Goal: Information Seeking & Learning: Check status

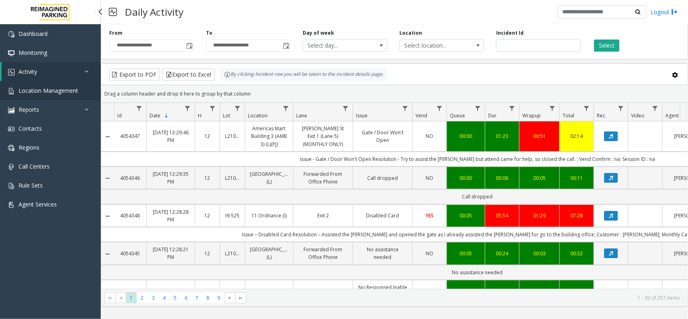
click at [79, 93] on link "Location Management" at bounding box center [50, 90] width 101 height 19
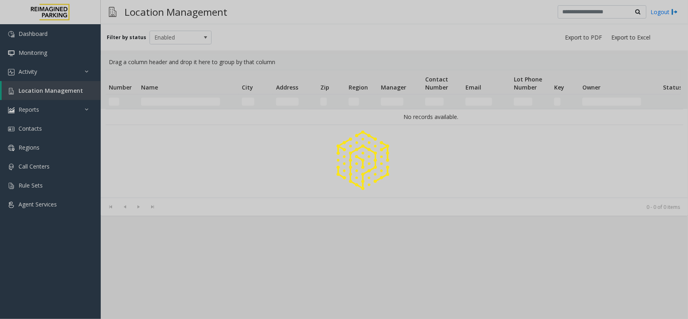
click at [65, 90] on div at bounding box center [344, 159] width 688 height 319
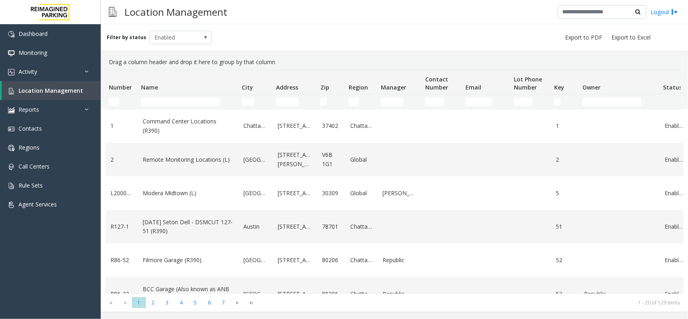
click at [160, 97] on thead "Number Name City Address Zip Region Manager Contact Number Email Lot Phone Numb…" at bounding box center [431, 89] width 651 height 39
click at [158, 102] on input "Name Filter" at bounding box center [180, 102] width 79 height 8
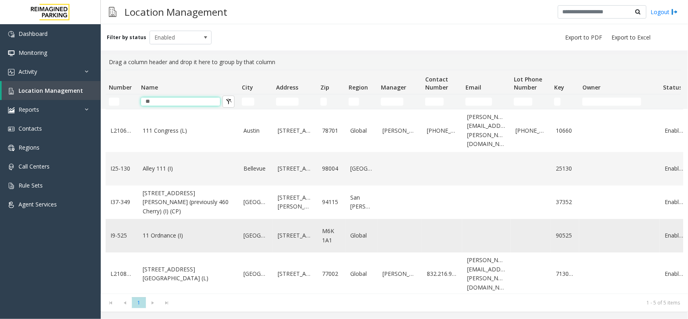
type input "**"
click at [160, 231] on link "11 Ordnance (I)" at bounding box center [188, 235] width 91 height 9
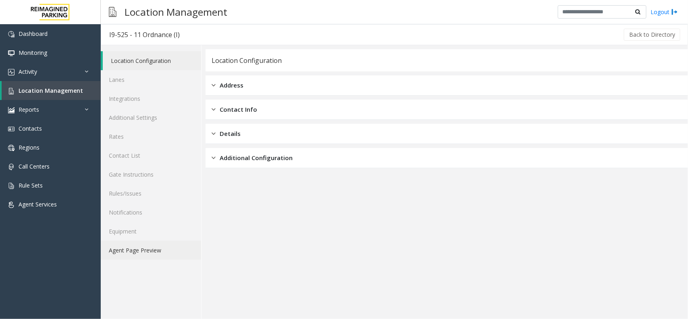
click at [156, 254] on link "Agent Page Preview" at bounding box center [151, 250] width 100 height 19
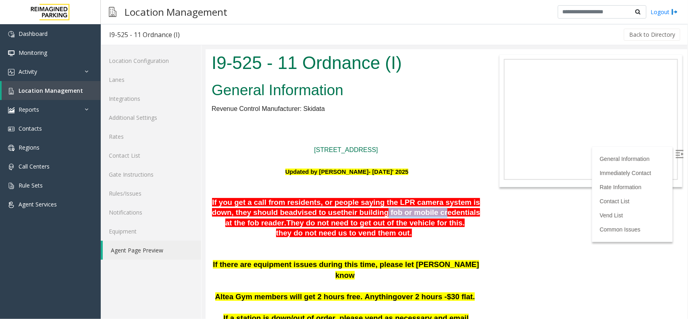
drag, startPoint x: 352, startPoint y: 212, endPoint x: 404, endPoint y: 211, distance: 51.6
click at [404, 211] on span "their building fob or mobile credentials at the fob reader" at bounding box center [352, 217] width 255 height 19
click at [399, 225] on span "They do not need to get out of the vehicle for this." at bounding box center [375, 222] width 179 height 8
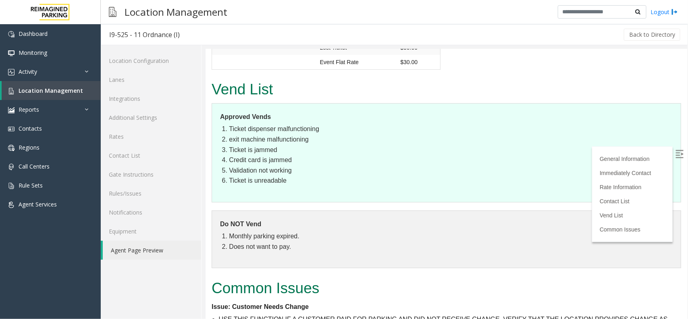
scroll to position [1535, 0]
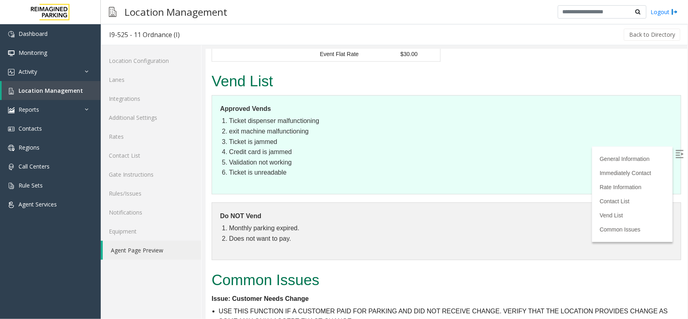
click at [677, 158] on label at bounding box center [680, 155] width 12 height 12
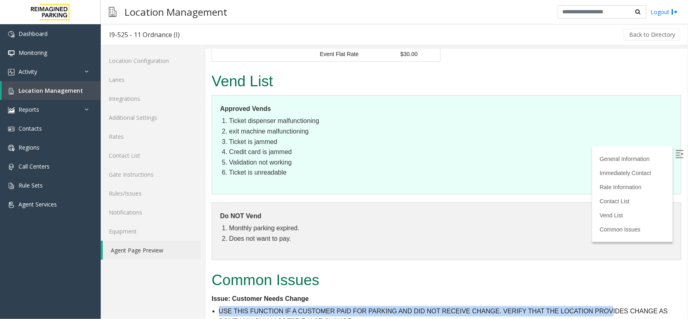
drag, startPoint x: 219, startPoint y: 224, endPoint x: 612, endPoint y: 219, distance: 394.0
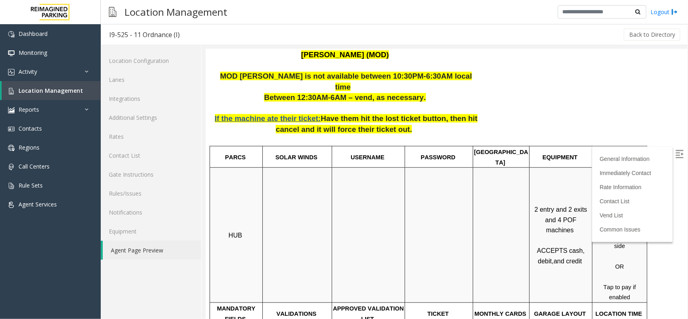
scroll to position [124, 0]
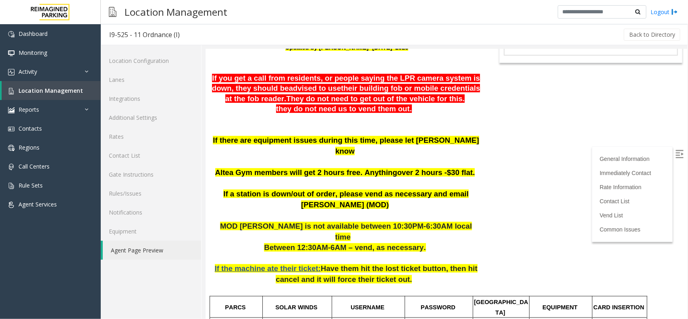
click at [290, 76] on span "If you get a call from residents, or people saying the LPR camera system is dow…" at bounding box center [346, 82] width 268 height 19
click at [68, 67] on link "Activity" at bounding box center [50, 71] width 101 height 19
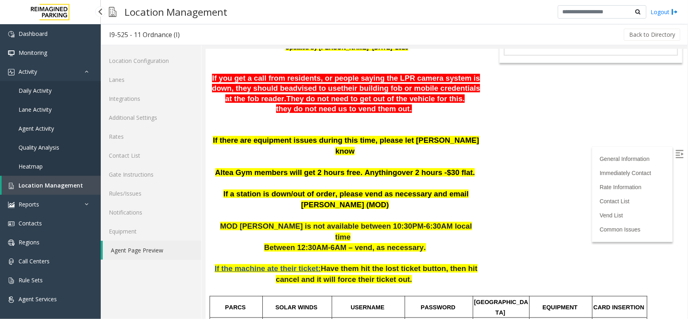
click at [53, 85] on link "Daily Activity" at bounding box center [50, 90] width 101 height 19
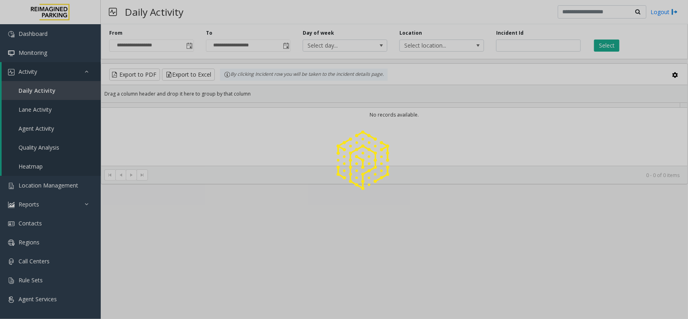
drag, startPoint x: 601, startPoint y: 32, endPoint x: 618, endPoint y: 47, distance: 22.3
click at [617, 46] on div at bounding box center [344, 159] width 688 height 319
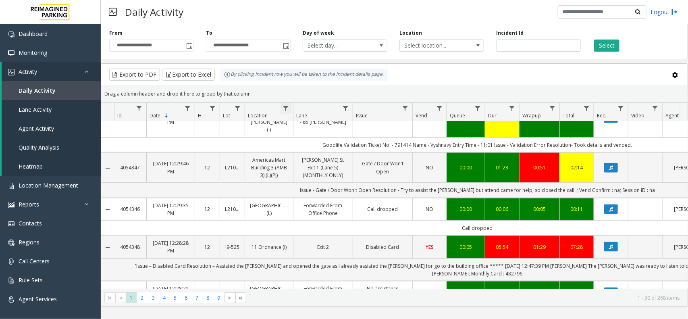
click at [285, 108] on span "Data table" at bounding box center [286, 108] width 6 height 6
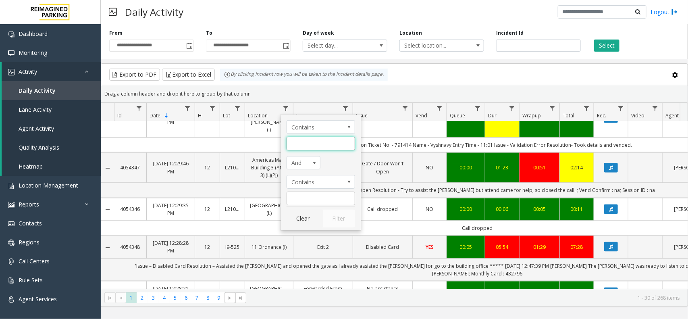
click at [317, 145] on input "Location Filter" at bounding box center [321, 144] width 69 height 14
type input "*******"
click at [342, 215] on button "Filter" at bounding box center [338, 219] width 33 height 18
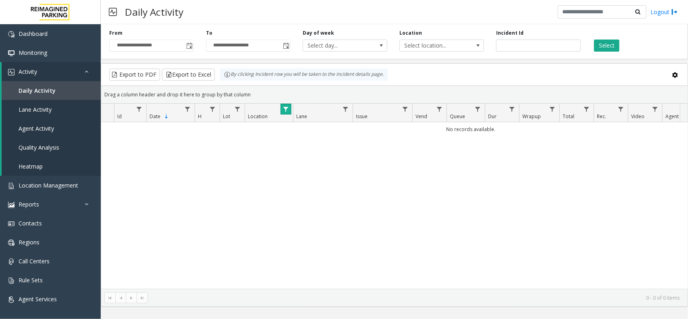
click at [287, 109] on span "Data table" at bounding box center [286, 109] width 6 height 6
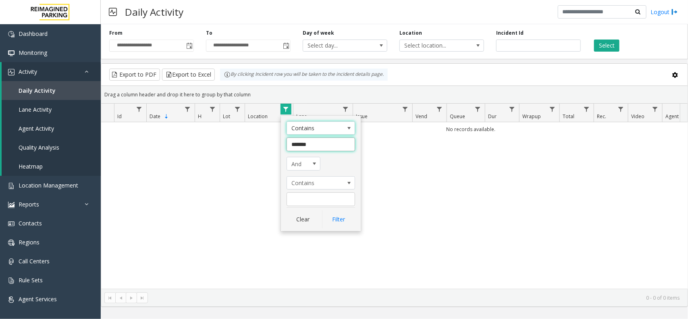
click at [305, 146] on input "*******" at bounding box center [321, 144] width 69 height 14
type input "*******"
click at [338, 233] on div "No records available." at bounding box center [394, 205] width 587 height 167
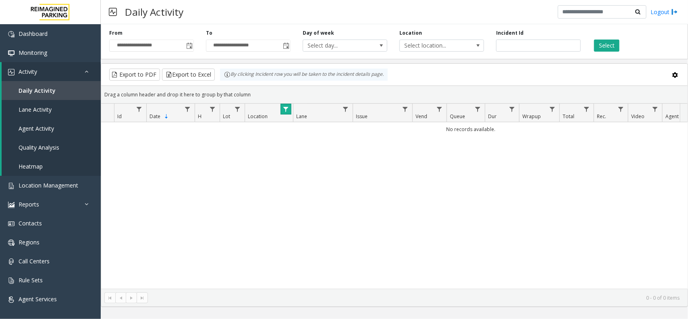
click at [291, 111] on link "Data table" at bounding box center [286, 109] width 11 height 11
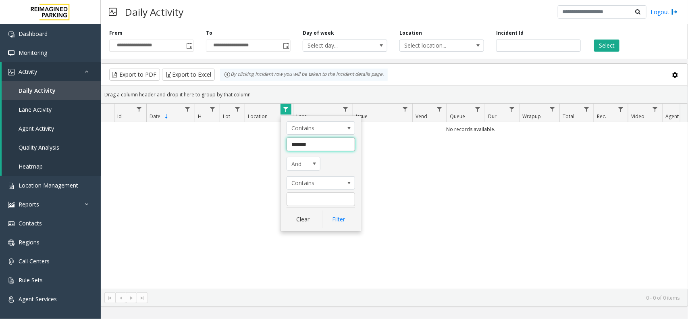
click at [302, 144] on input "*******" at bounding box center [321, 144] width 69 height 14
type input "*******"
click at [335, 225] on button "Filter" at bounding box center [338, 219] width 33 height 18
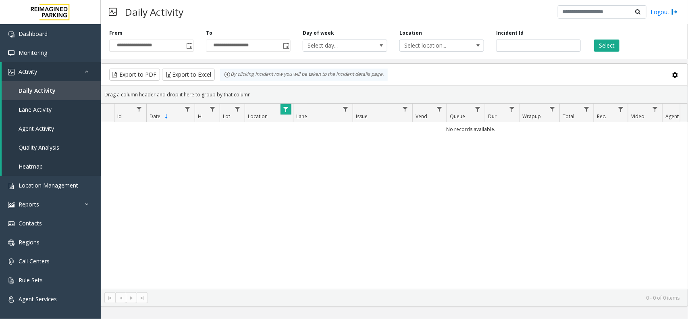
click at [285, 107] on span "Data table" at bounding box center [286, 109] width 6 height 6
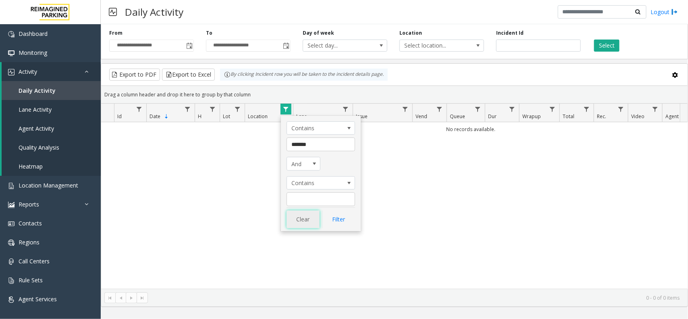
click at [304, 220] on button "Clear" at bounding box center [303, 219] width 33 height 18
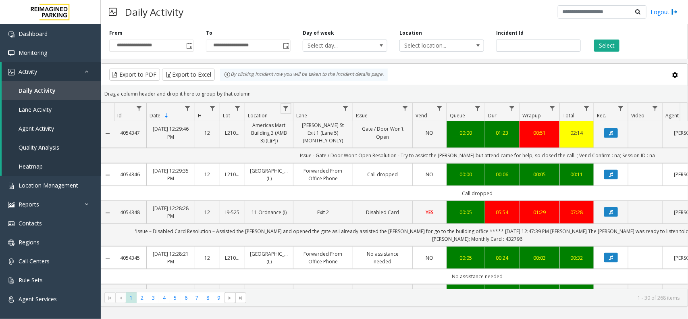
scroll to position [504, 0]
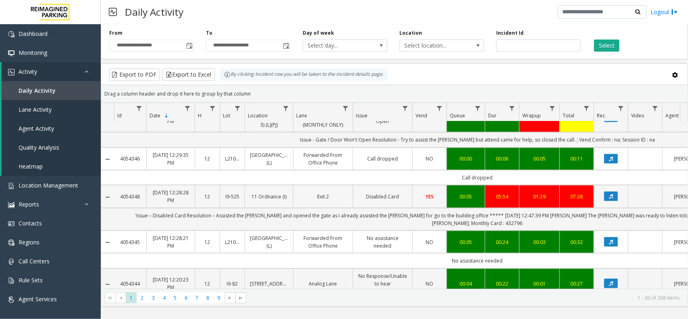
copy link "11 Ordnance (I)"
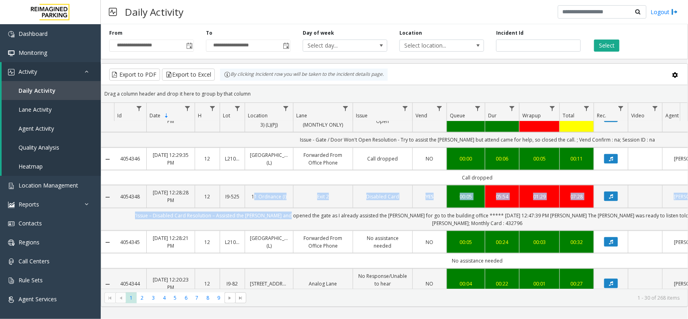
drag, startPoint x: 250, startPoint y: 148, endPoint x: 287, endPoint y: 169, distance: 41.5
click at [287, 169] on tbody "4054359 Aug 13, 2025 12:51:32 PM 12 21086900 HARRIS COUNTY CREDIT UNION GARAGE …" at bounding box center [471, 256] width 740 height 1279
click at [237, 105] on span "Data table" at bounding box center [237, 108] width 6 height 6
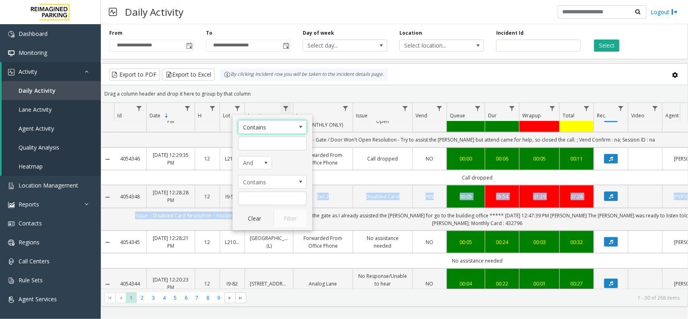
click at [287, 106] on span "Data table" at bounding box center [286, 108] width 6 height 6
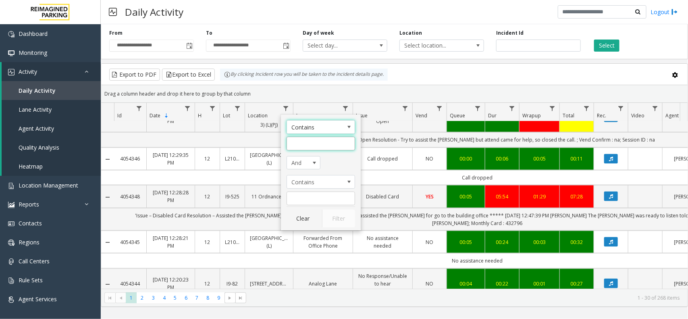
click at [303, 140] on input "Location Filter" at bounding box center [321, 144] width 69 height 14
paste input "**********"
type input "**********"
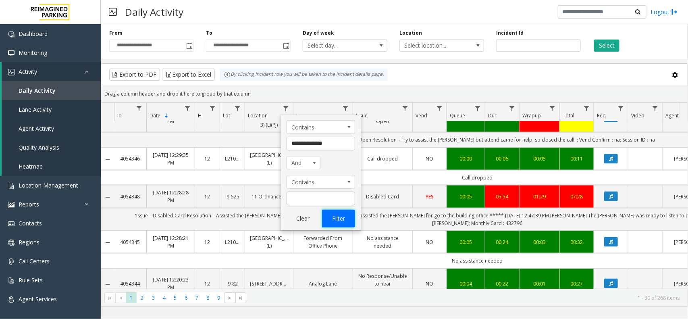
click at [344, 224] on button "Filter" at bounding box center [338, 219] width 33 height 18
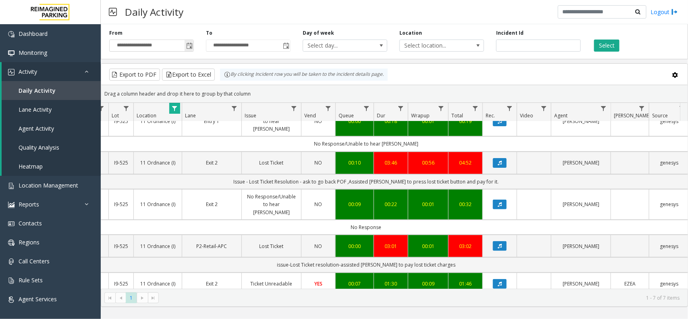
click at [193, 45] on span "Toggle popup" at bounding box center [189, 45] width 9 height 13
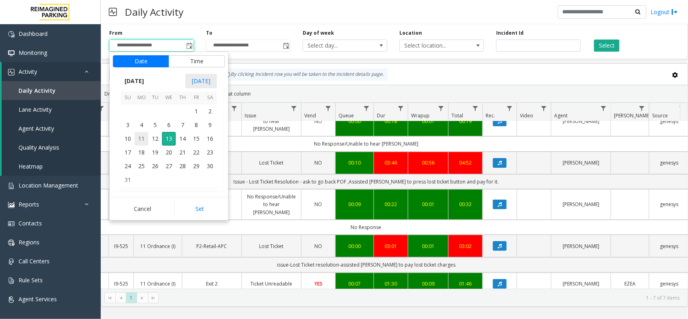
click at [144, 136] on span "11" at bounding box center [142, 139] width 14 height 14
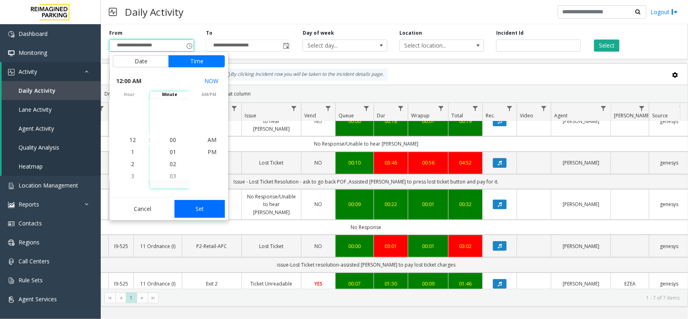
click at [200, 204] on button "Set" at bounding box center [200, 209] width 51 height 18
type input "**********"
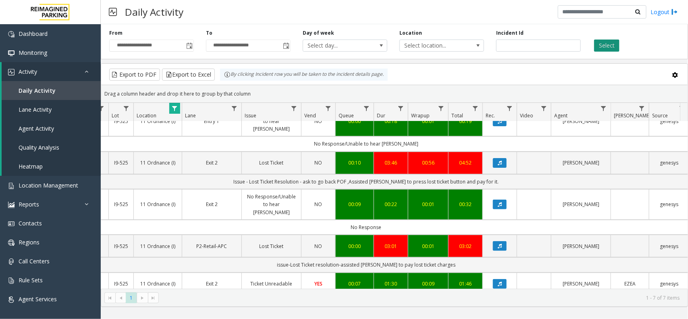
click at [602, 47] on button "Select" at bounding box center [606, 46] width 25 height 12
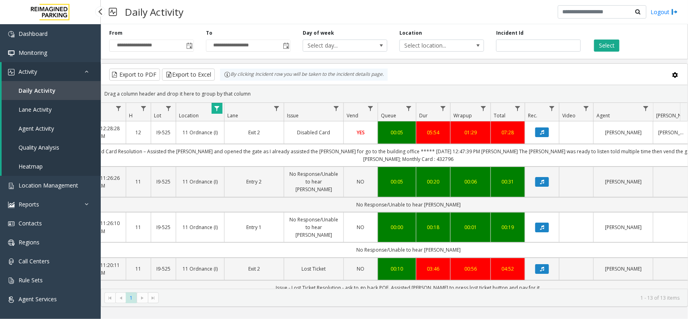
click at [40, 91] on span "Daily Activity" at bounding box center [37, 91] width 37 height 8
click at [59, 92] on link "Daily Activity" at bounding box center [51, 90] width 99 height 19
click at [41, 182] on span "Location Management" at bounding box center [49, 185] width 60 height 8
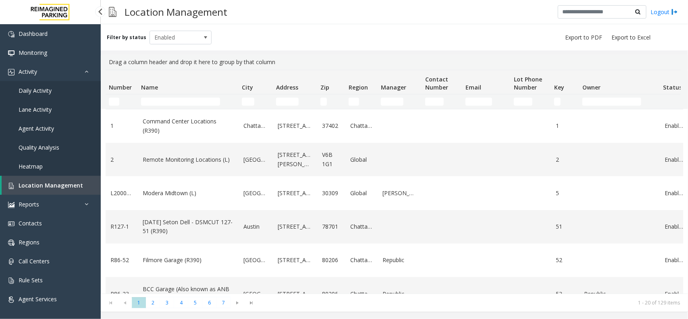
click at [33, 179] on link "Location Management" at bounding box center [51, 185] width 99 height 19
click at [33, 68] on span "Activity" at bounding box center [28, 72] width 19 height 8
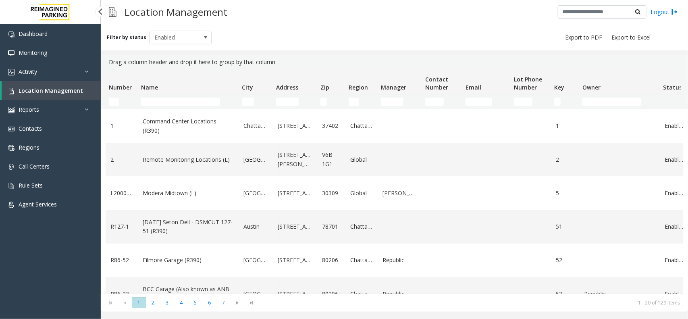
click at [46, 81] on link "Location Management" at bounding box center [51, 90] width 99 height 19
click at [44, 71] on link "Activity" at bounding box center [50, 71] width 101 height 19
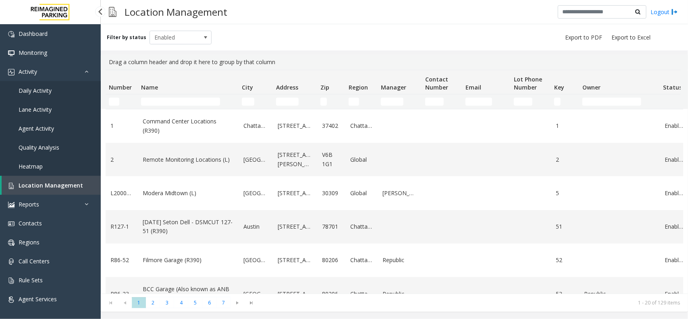
click at [37, 88] on span "Daily Activity" at bounding box center [35, 91] width 33 height 8
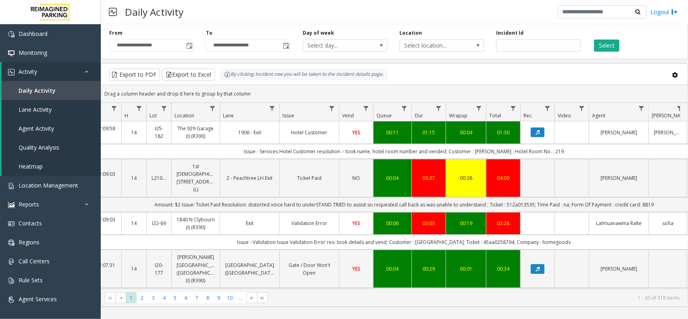
scroll to position [0, 79]
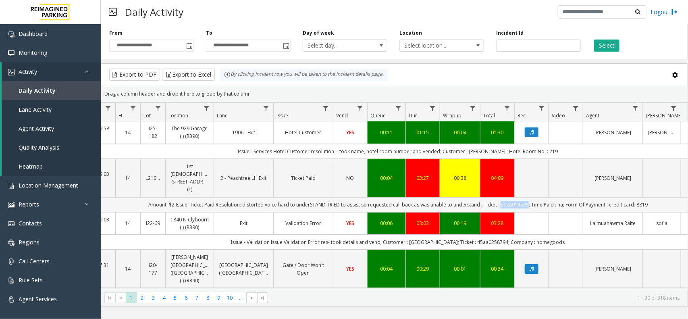
copy td "512a01353"
copy td "512a013535"
drag, startPoint x: 498, startPoint y: 198, endPoint x: 526, endPoint y: 201, distance: 28.4
click at [526, 201] on td "Amount: $2 Issue: Ticket Paid Resolution: distorted voice hard to underSTAND TR…" at bounding box center [398, 204] width 727 height 15
copy td "redit card: 8819"
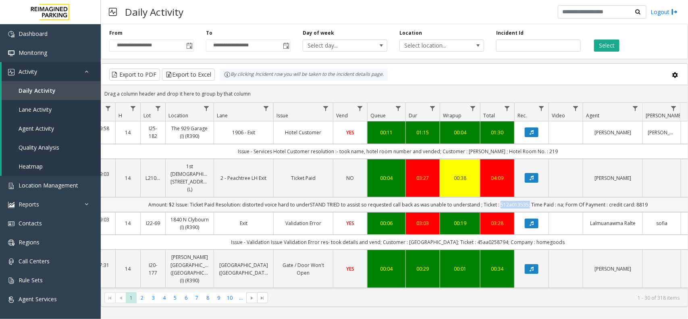
copy td "credit card: 8819"
drag, startPoint x: 647, startPoint y: 198, endPoint x: 606, endPoint y: 202, distance: 41.4
click at [606, 202] on td "Amount: $2 Issue: Ticket Paid Resolution: distorted voice hard to underSTAND TR…" at bounding box center [398, 204] width 727 height 15
drag, startPoint x: 177, startPoint y: 196, endPoint x: 146, endPoint y: 197, distance: 31.5
click at [146, 197] on td "Amount: $2 Issue: Ticket Paid Resolution: distorted voice hard to underSTAND TR…" at bounding box center [398, 204] width 727 height 15
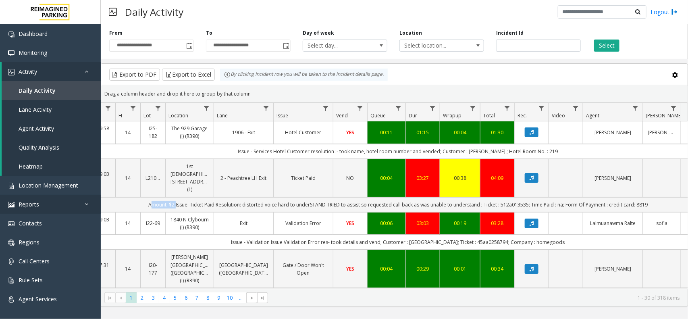
copy td "Amount: $2"
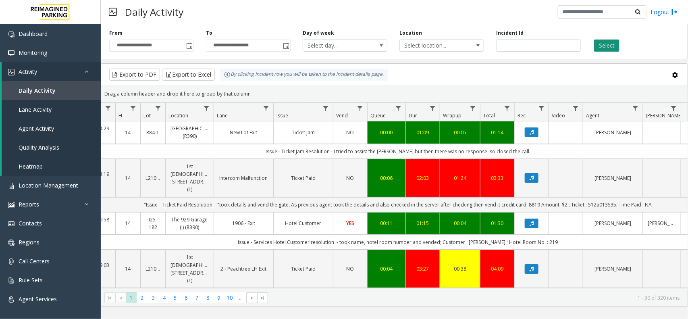
click at [615, 42] on button "Select" at bounding box center [606, 46] width 25 height 12
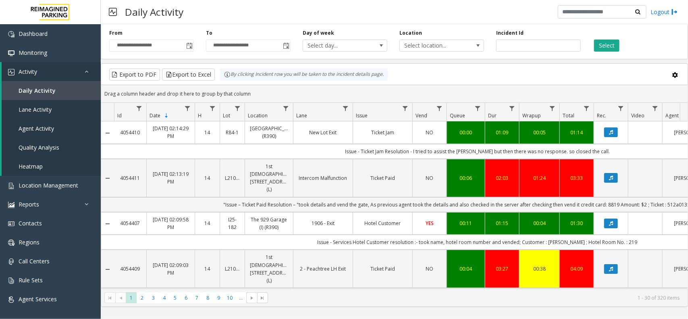
click at [246, 12] on div "Daily Activity Logout" at bounding box center [394, 12] width 587 height 24
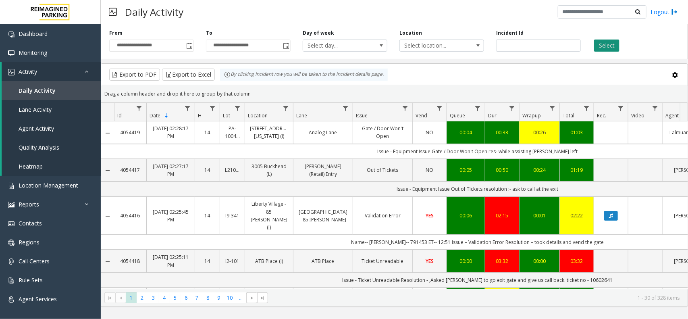
click at [614, 49] on button "Select" at bounding box center [606, 46] width 25 height 12
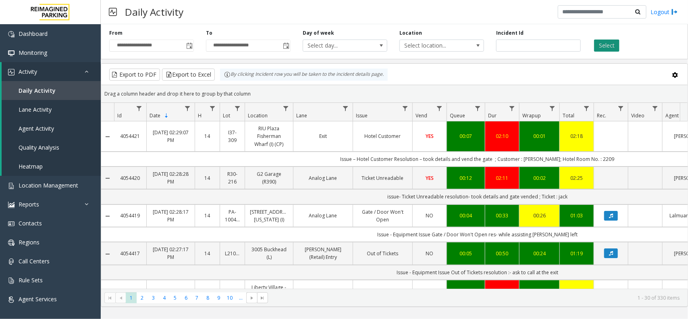
click at [617, 50] on button "Select" at bounding box center [606, 46] width 25 height 12
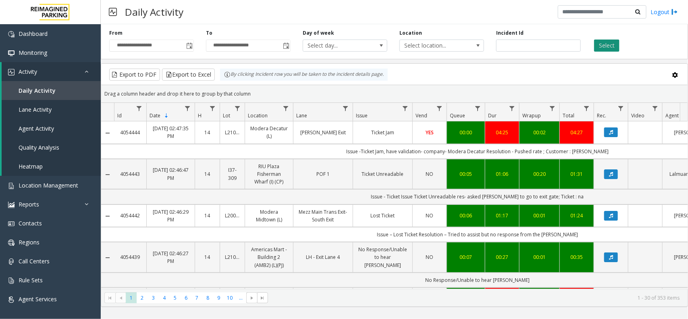
click at [602, 46] on button "Select" at bounding box center [606, 46] width 25 height 12
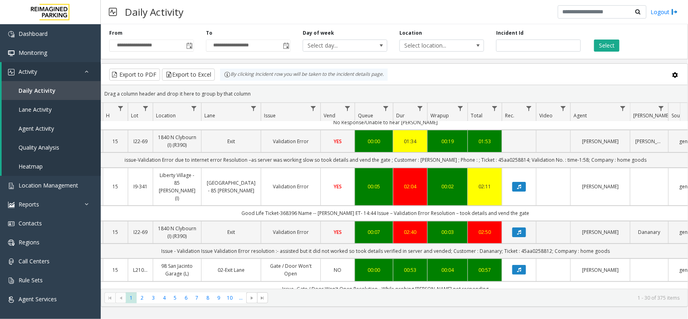
scroll to position [0, 92]
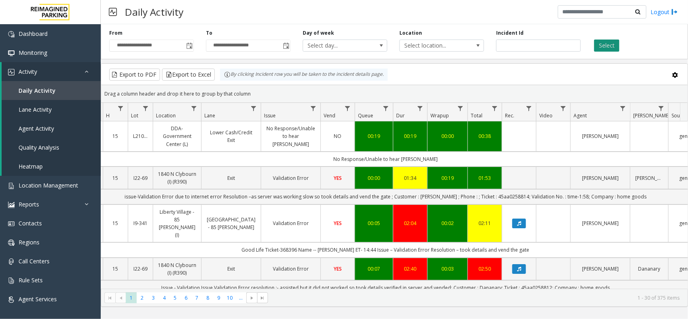
click at [605, 47] on button "Select" at bounding box center [606, 46] width 25 height 12
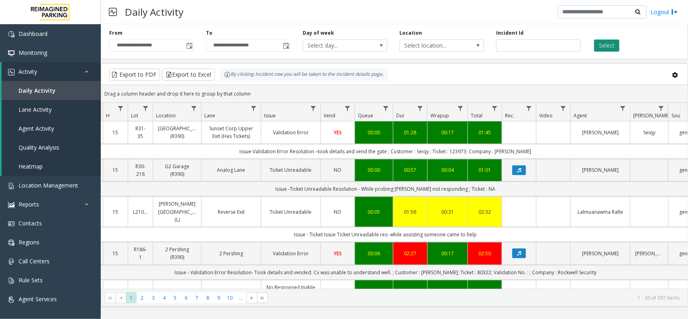
click at [606, 48] on button "Select" at bounding box center [606, 46] width 25 height 12
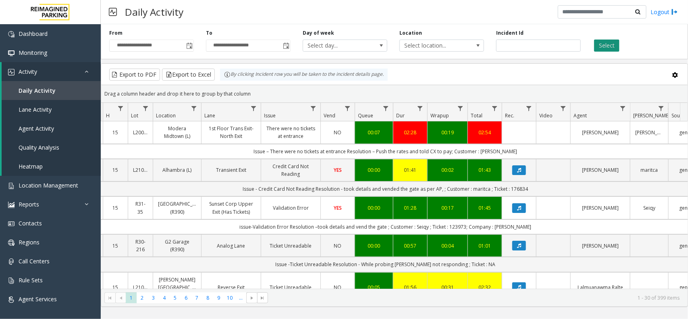
click at [603, 49] on button "Select" at bounding box center [606, 46] width 25 height 12
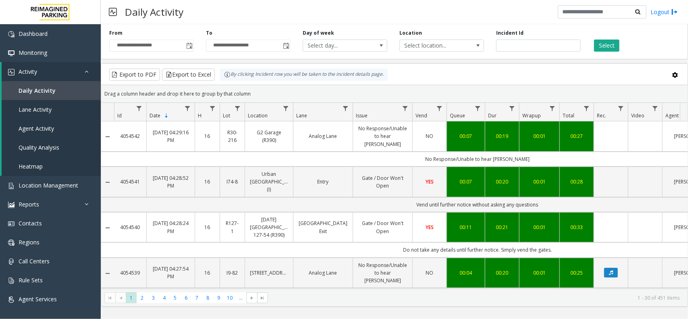
scroll to position [0, 92]
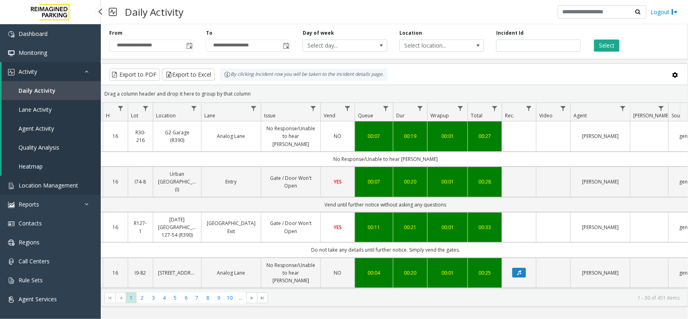
click at [33, 178] on link "Location Management" at bounding box center [50, 185] width 101 height 19
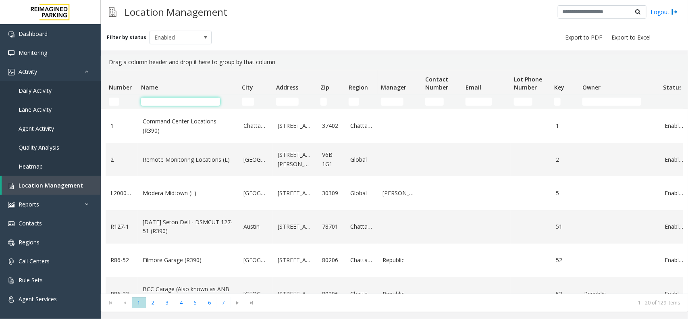
click at [146, 103] on input "Name Filter" at bounding box center [180, 102] width 79 height 8
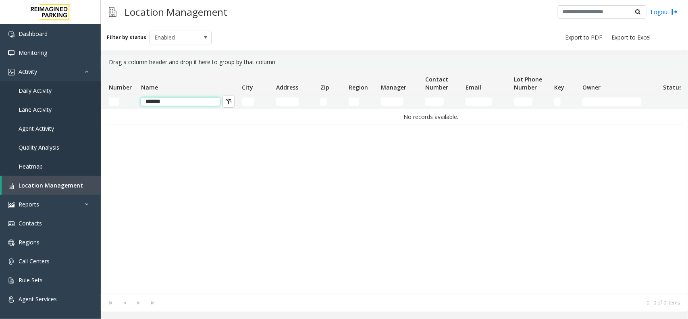
click at [157, 100] on input "*******" at bounding box center [180, 102] width 79 height 8
click at [179, 102] on input "*******" at bounding box center [180, 102] width 79 height 8
click at [154, 101] on input "*******" at bounding box center [180, 102] width 79 height 8
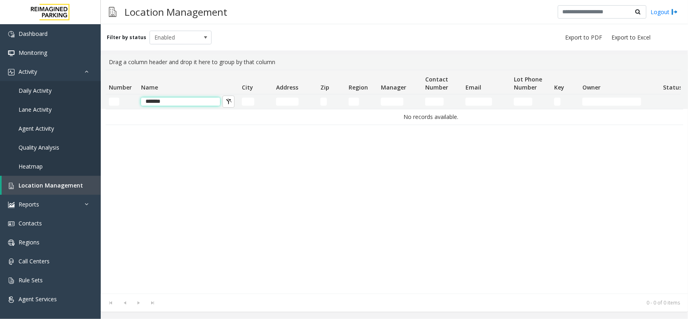
click at [158, 100] on input "*******" at bounding box center [180, 102] width 79 height 8
type input "******"
drag, startPoint x: 172, startPoint y: 101, endPoint x: 135, endPoint y: 98, distance: 36.4
click at [135, 98] on tr "******" at bounding box center [431, 101] width 651 height 15
click at [132, 98] on kendo-grid-filter-cell-operators "Number Filter" at bounding box center [128, 102] width 14 height 14
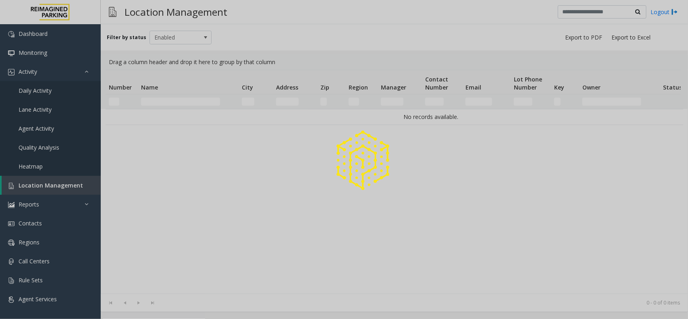
click at [125, 97] on div at bounding box center [344, 159] width 688 height 319
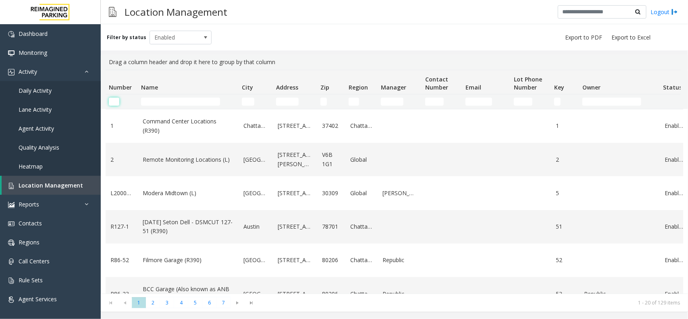
click at [115, 101] on input "Number Filter" at bounding box center [114, 102] width 10 height 8
paste input "******"
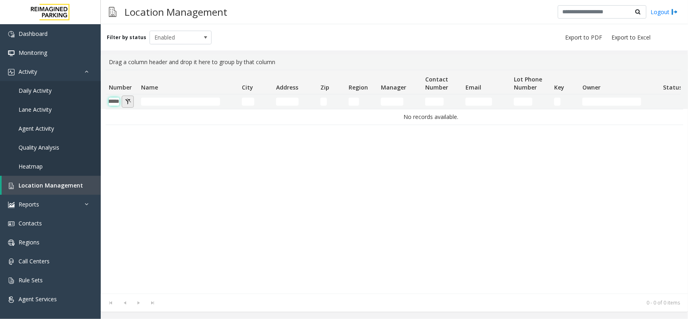
type input "******"
click at [126, 101] on button "Number Filter" at bounding box center [128, 102] width 12 height 12
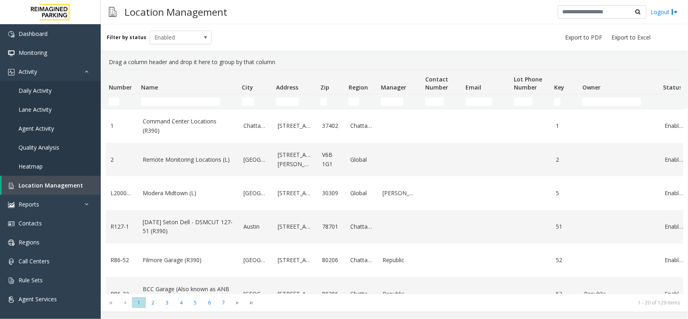
click at [330, 99] on kendo-grid-filter-cell-operators "Zip Filter" at bounding box center [336, 102] width 14 height 14
click at [591, 15] on input "text" at bounding box center [602, 12] width 89 height 14
paste input "******"
type input "******"
click at [637, 10] on icon at bounding box center [637, 12] width 5 height 6
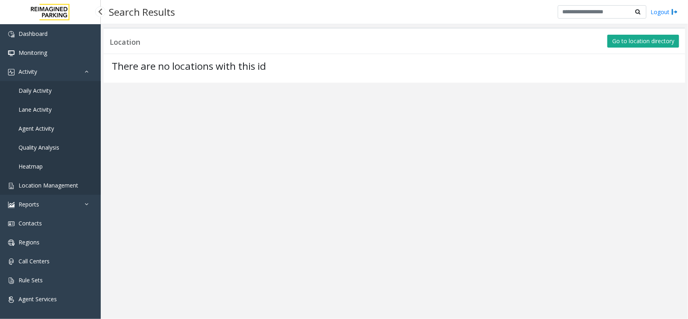
click at [27, 184] on span "Location Management" at bounding box center [49, 185] width 60 height 8
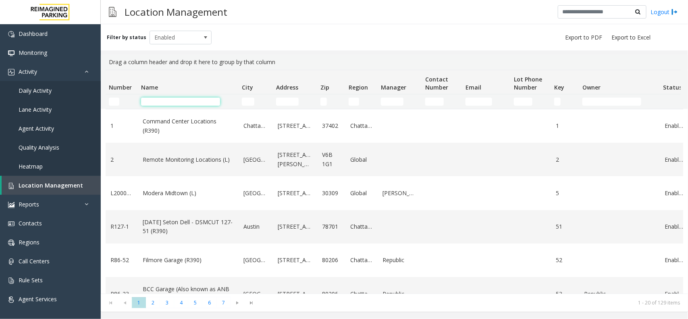
click at [179, 98] on input "Name Filter" at bounding box center [180, 102] width 79 height 8
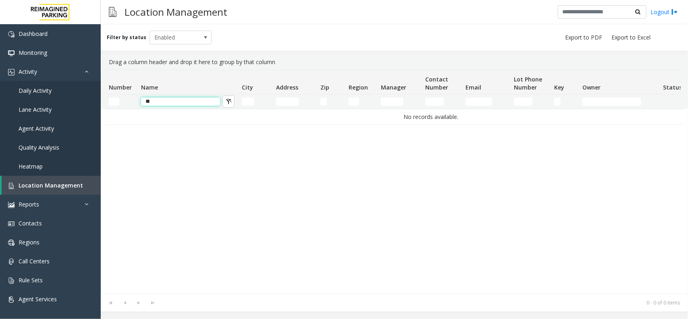
type input "*"
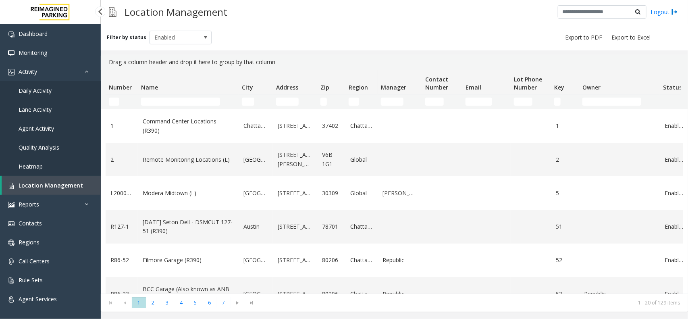
click at [19, 83] on link "Daily Activity" at bounding box center [50, 90] width 101 height 19
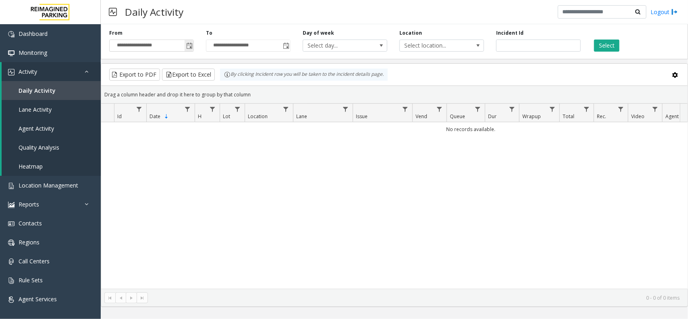
click at [187, 45] on span "Toggle popup" at bounding box center [189, 46] width 6 height 6
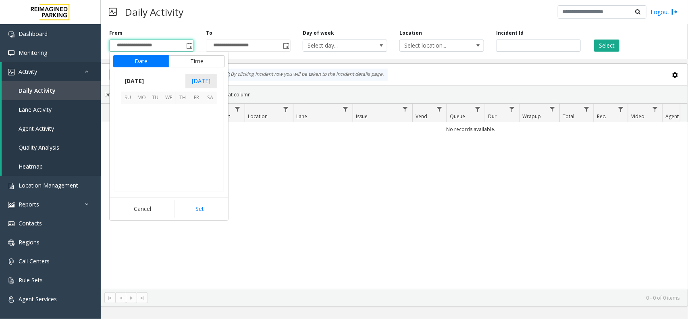
scroll to position [144554, 0]
click at [167, 140] on span "13" at bounding box center [169, 139] width 14 height 14
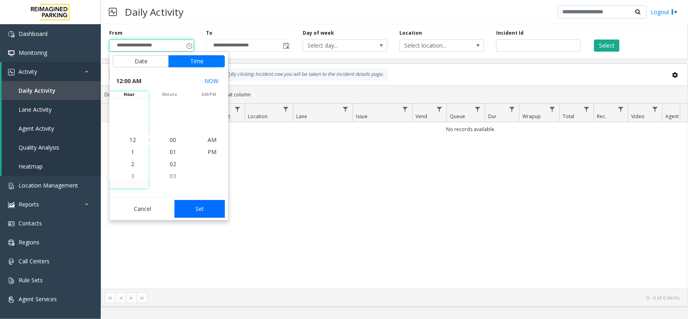
click at [192, 210] on button "Set" at bounding box center [200, 209] width 51 height 18
type input "**********"
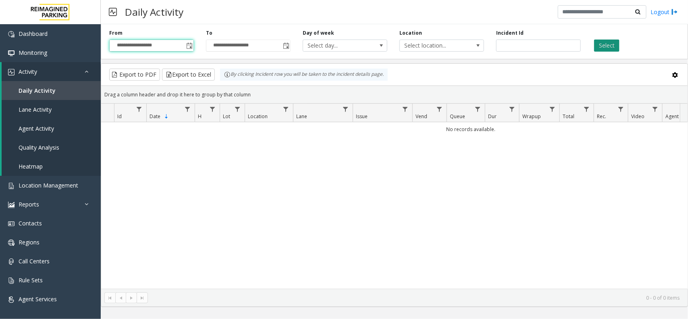
click at [601, 47] on button "Select" at bounding box center [606, 46] width 25 height 12
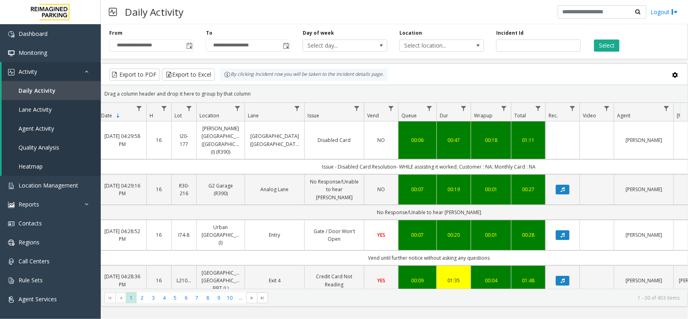
scroll to position [50, 48]
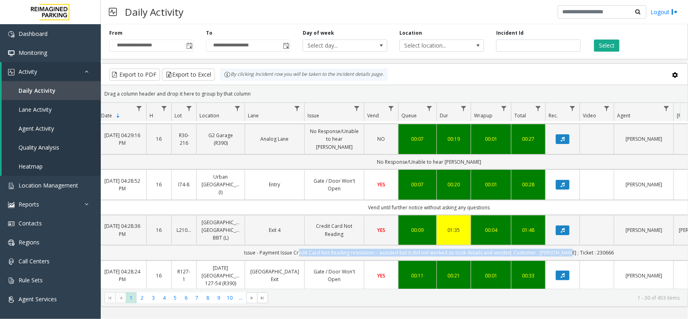
drag, startPoint x: 311, startPoint y: 232, endPoint x: 571, endPoint y: 234, distance: 260.1
click at [571, 245] on td "Issue - Payment Issue Credit Card Not Reading resolution :- assisted but it did…" at bounding box center [429, 252] width 727 height 15
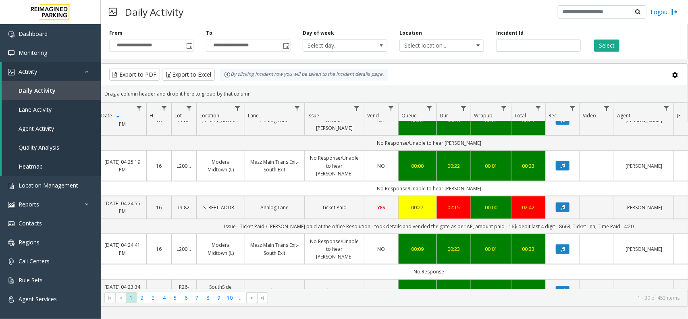
scroll to position [252, 48]
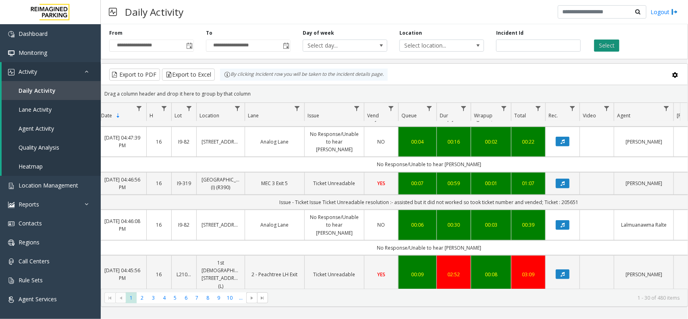
click at [603, 48] on button "Select" at bounding box center [606, 46] width 25 height 12
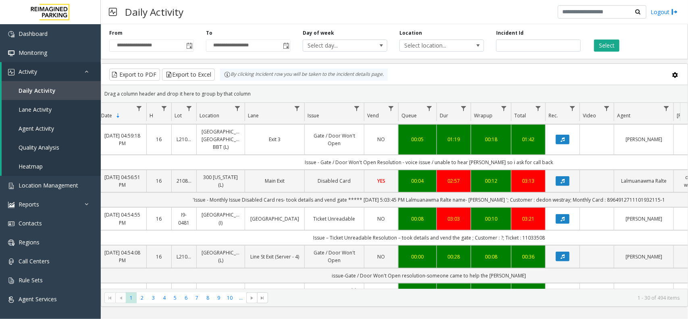
scroll to position [0, 48]
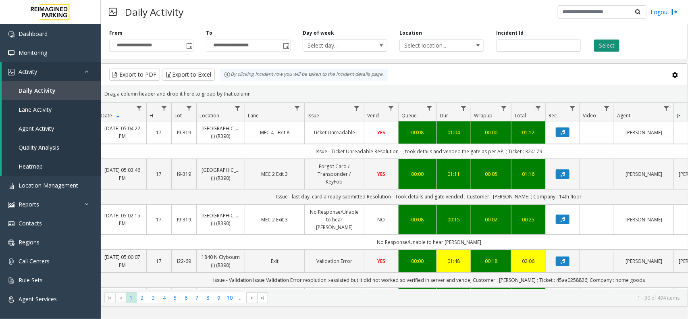
click at [605, 47] on button "Select" at bounding box center [606, 46] width 25 height 12
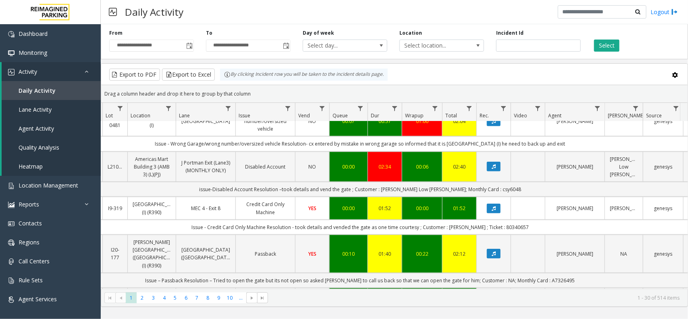
scroll to position [403, 117]
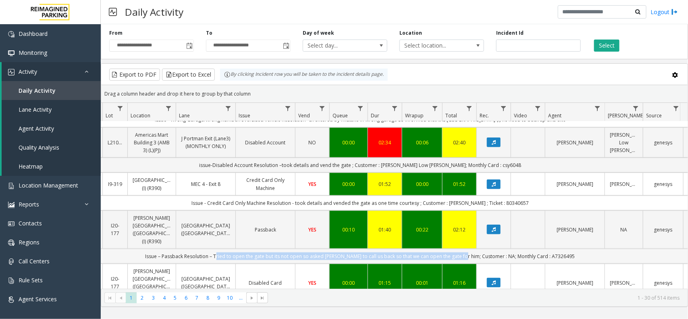
copy td "Tried to open the gate but its not open so asked parker to call us back so that…"
drag, startPoint x: 227, startPoint y: 239, endPoint x: 468, endPoint y: 240, distance: 241.5
click at [468, 249] on td "Issue – Passback Resolution – Tried to open the gate but its not open so asked …" at bounding box center [360, 256] width 727 height 15
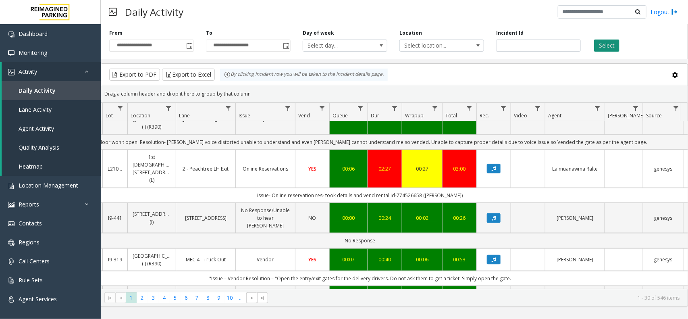
click at [602, 45] on button "Select" at bounding box center [606, 46] width 25 height 12
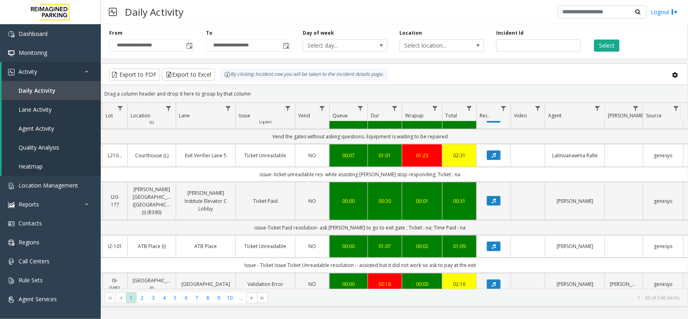
scroll to position [0, 117]
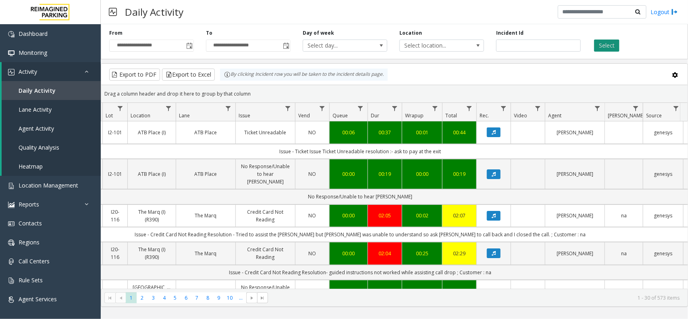
click at [610, 44] on button "Select" at bounding box center [606, 46] width 25 height 12
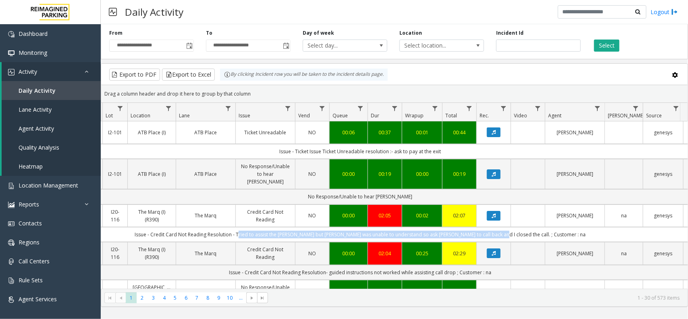
drag, startPoint x: 269, startPoint y: 227, endPoint x: 515, endPoint y: 224, distance: 245.6
click at [515, 227] on td "Issue - Credit Card Not Reading Resolution - Tried to assist the parker but par…" at bounding box center [360, 234] width 727 height 15
copy td "Tried to assist the parker but parker was unable to understand so ask parker to…"
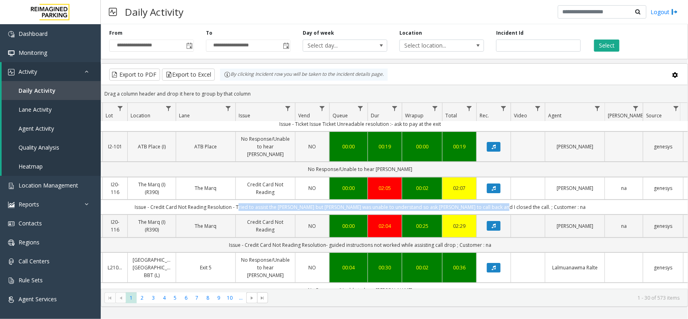
scroll to position [50, 117]
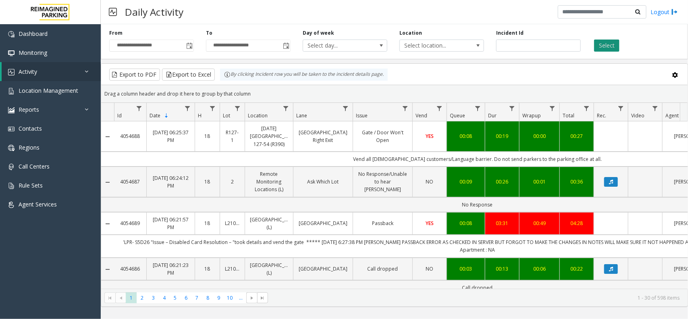
click at [609, 51] on button "Select" at bounding box center [606, 46] width 25 height 12
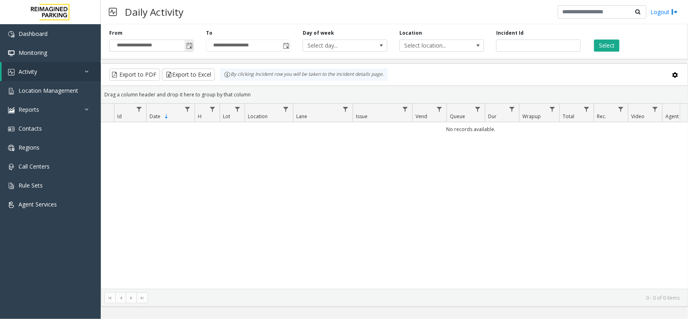
click at [187, 48] on span "Toggle popup" at bounding box center [189, 46] width 6 height 6
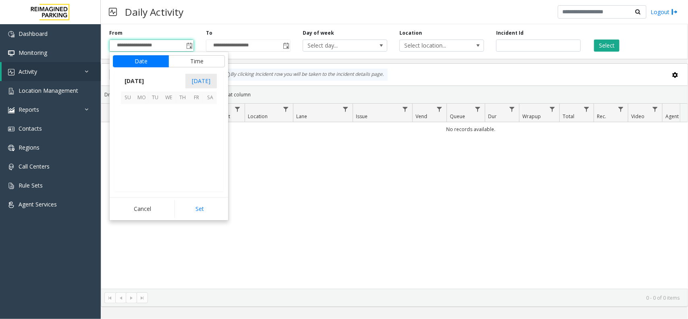
scroll to position [144554, 0]
click at [169, 142] on span "13" at bounding box center [169, 139] width 14 height 14
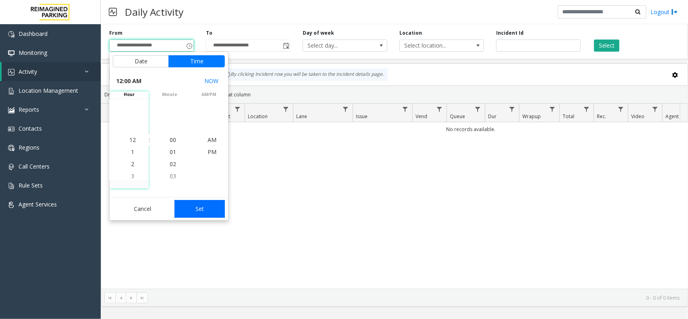
click at [201, 206] on button "Set" at bounding box center [200, 209] width 51 height 18
type input "**********"
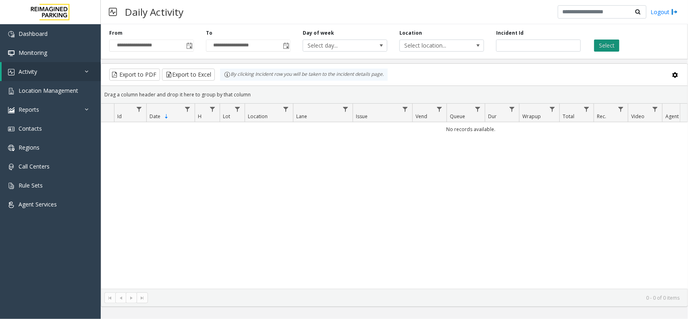
click at [603, 44] on button "Select" at bounding box center [606, 46] width 25 height 12
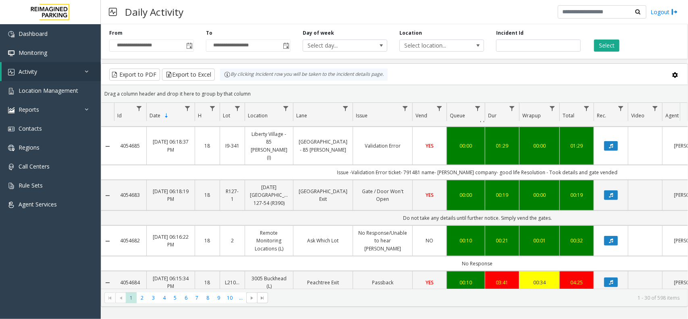
drag, startPoint x: 398, startPoint y: 279, endPoint x: 452, endPoint y: 278, distance: 53.6
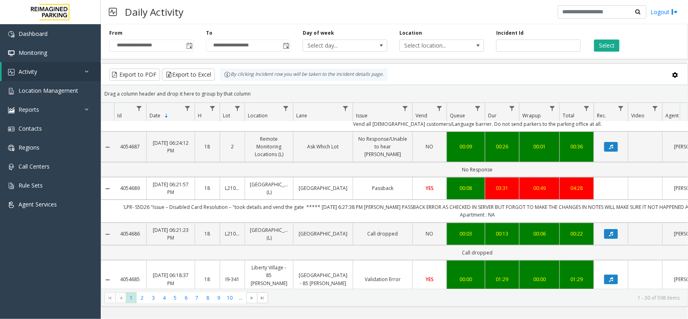
scroll to position [17, 0]
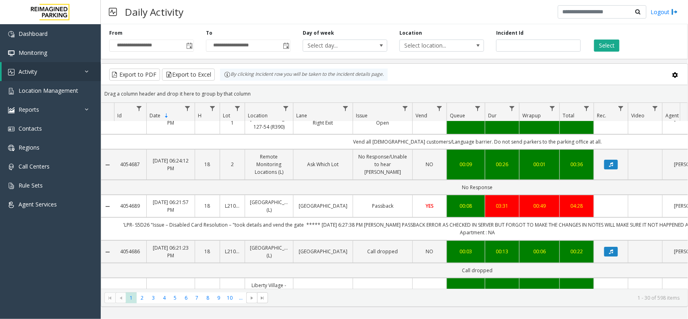
click at [367, 296] on kendo-pager-info "1 - 30 of 598 items" at bounding box center [476, 297] width 407 height 7
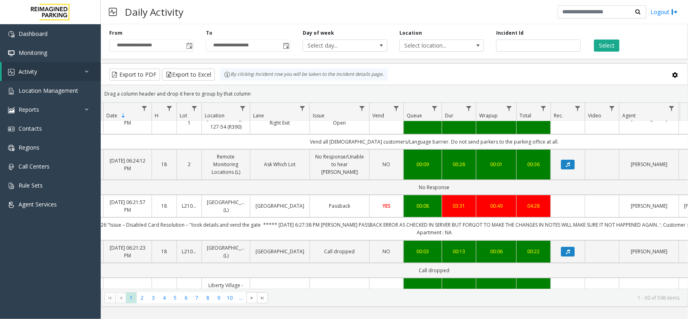
scroll to position [0, 0]
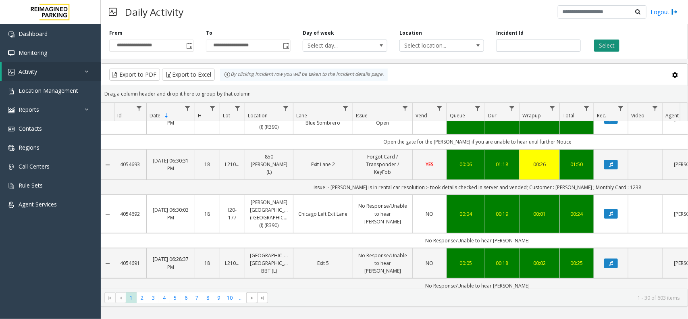
click at [602, 40] on button "Select" at bounding box center [606, 46] width 25 height 12
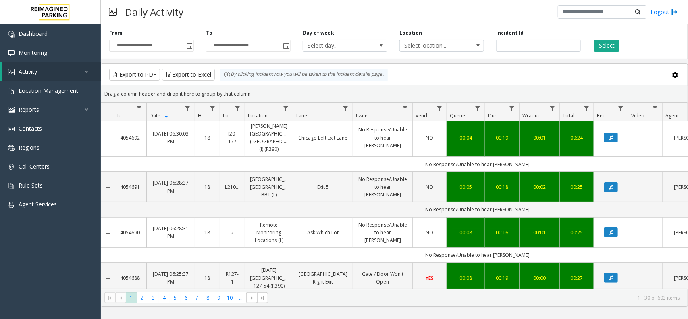
scroll to position [101, 0]
